Goal: Information Seeking & Learning: Find specific page/section

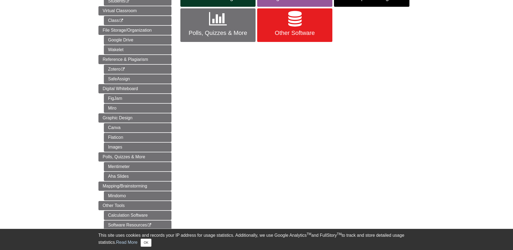
scroll to position [162, 0]
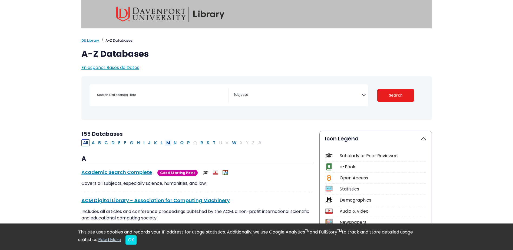
click at [168, 141] on button "M" at bounding box center [168, 142] width 7 height 7
select select "Database Subject Filter"
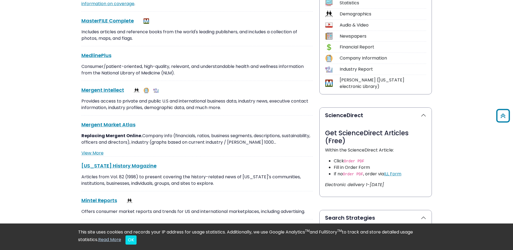
scroll to position [189, 0]
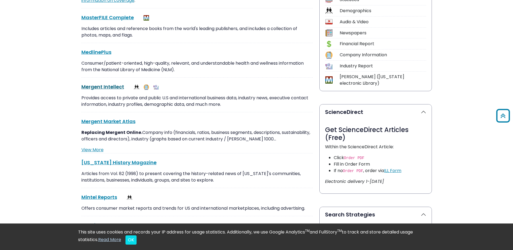
click at [112, 87] on link "Mergent Intellect This link opens in a new window" at bounding box center [102, 86] width 43 height 7
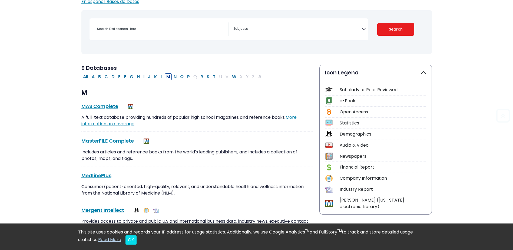
scroll to position [162, 0]
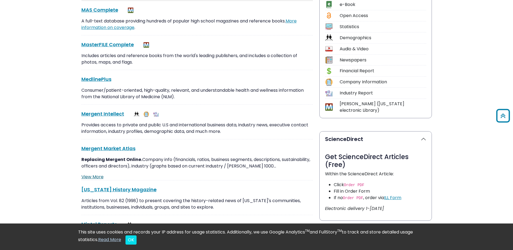
click at [96, 177] on link "View More" at bounding box center [92, 177] width 22 height 6
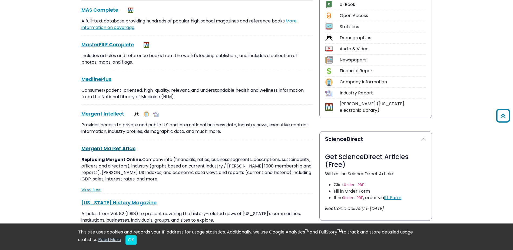
click at [109, 150] on link "Mergent Market Atlas This link opens in a new window" at bounding box center [108, 148] width 54 height 7
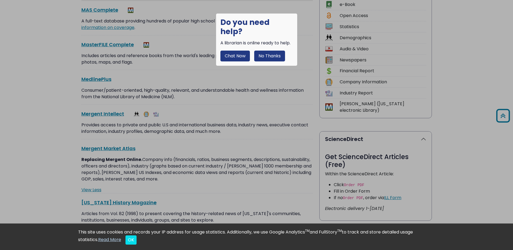
click at [265, 52] on button "No Thanks" at bounding box center [269, 56] width 31 height 11
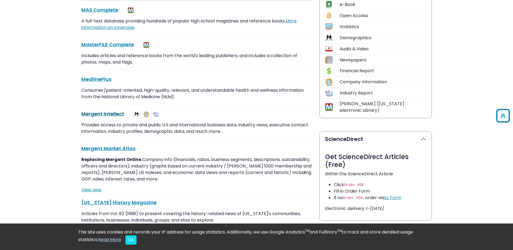
click at [115, 114] on link "Mergent Intellect This link opens in a new window" at bounding box center [102, 113] width 43 height 7
drag, startPoint x: 133, startPoint y: 180, endPoint x: 54, endPoint y: 117, distance: 100.6
click at [54, 117] on body "Library Chat This site uses cookies and records your IP address for usage stati…" at bounding box center [256, 222] width 513 height 768
click at [114, 149] on link "Mergent Market Atlas This link opens in a new window" at bounding box center [108, 148] width 54 height 7
click at [95, 148] on link "Mergent Market Atlas This link opens in a new window" at bounding box center [108, 148] width 54 height 7
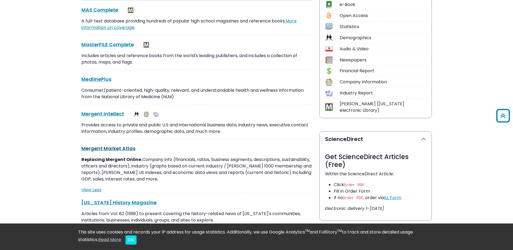
click at [114, 147] on link "Mergent Market Atlas This link opens in a new window" at bounding box center [108, 148] width 54 height 7
click at [120, 147] on link "Mergent Market Atlas This link opens in a new window" at bounding box center [108, 148] width 54 height 7
click at [113, 147] on link "Mergent Market Atlas This link opens in a new window" at bounding box center [108, 148] width 54 height 7
click at [111, 151] on link "Mergent Market Atlas This link opens in a new window" at bounding box center [108, 148] width 54 height 7
click at [115, 147] on link "Mergent Market Atlas This link opens in a new window" at bounding box center [108, 148] width 54 height 7
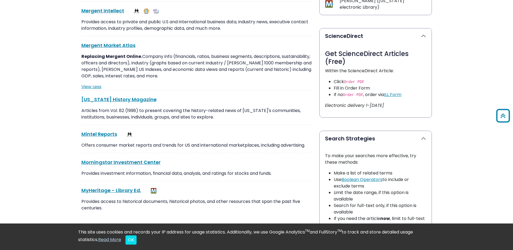
scroll to position [270, 0]
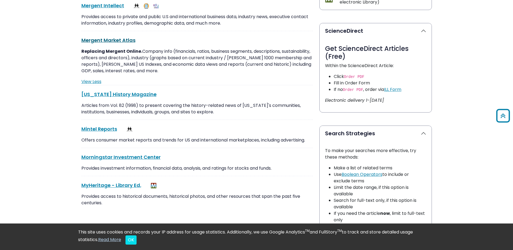
click at [118, 42] on link "Mergent Market Atlas This link opens in a new window" at bounding box center [108, 40] width 54 height 7
click at [104, 8] on link "Mergent Intellect This link opens in a new window" at bounding box center [102, 5] width 43 height 7
